Goal: Task Accomplishment & Management: Manage account settings

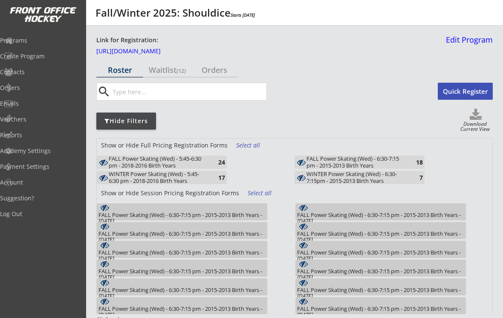
click at [29, 42] on div "Programs" at bounding box center [40, 41] width 81 height 6
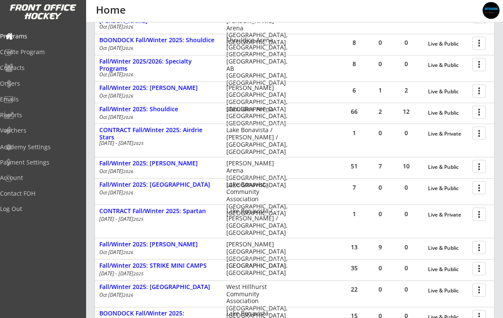
scroll to position [146, 0]
click at [125, 163] on div "Fall/Winter 2025: [PERSON_NAME]" at bounding box center [158, 163] width 118 height 7
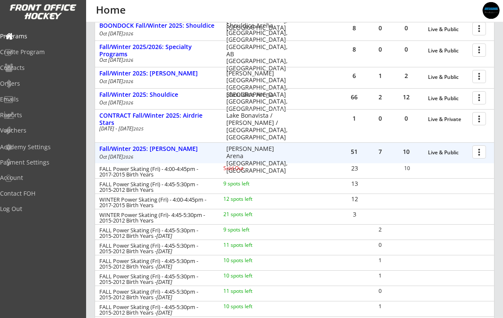
scroll to position [160, 0]
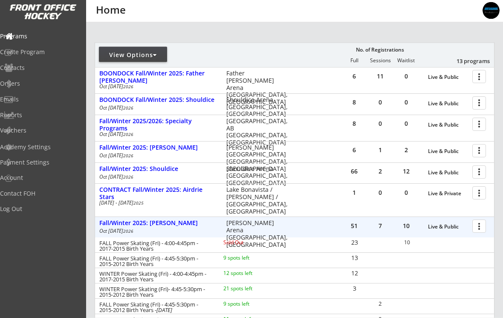
click at [128, 225] on div "Fall/Winter 2025: [PERSON_NAME]" at bounding box center [158, 223] width 118 height 7
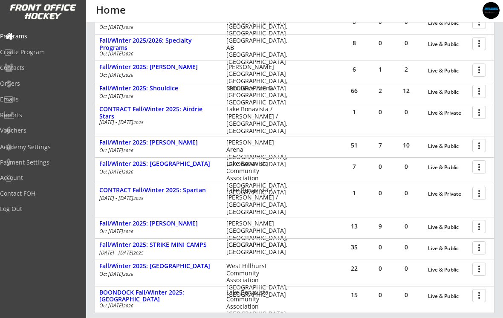
scroll to position [167, 0]
click at [482, 251] on div at bounding box center [480, 247] width 15 height 15
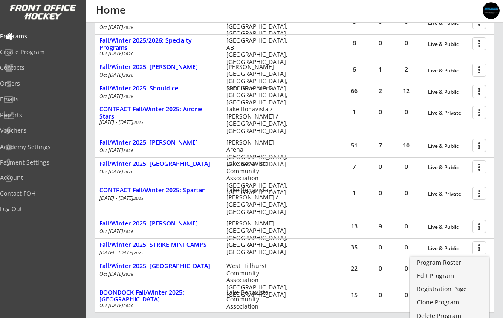
click at [443, 264] on div "Program Roster" at bounding box center [449, 263] width 65 height 6
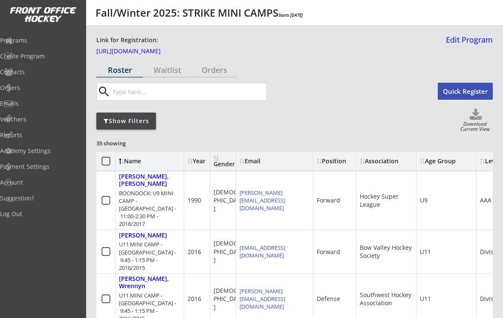
click at [479, 39] on link "Edit Program" at bounding box center [468, 43] width 50 height 15
